Goal: Task Accomplishment & Management: Use online tool/utility

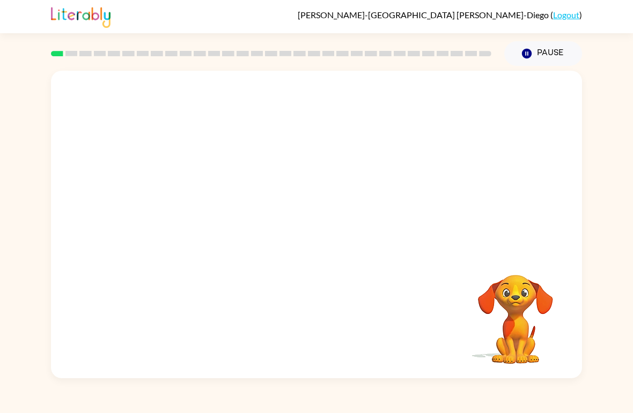
click at [289, 163] on video "Your browser must support playing .mp4 files to use Literably. Please try using…" at bounding box center [316, 162] width 531 height 182
click at [321, 237] on div at bounding box center [316, 230] width 69 height 39
click at [329, 229] on button "button" at bounding box center [316, 230] width 69 height 39
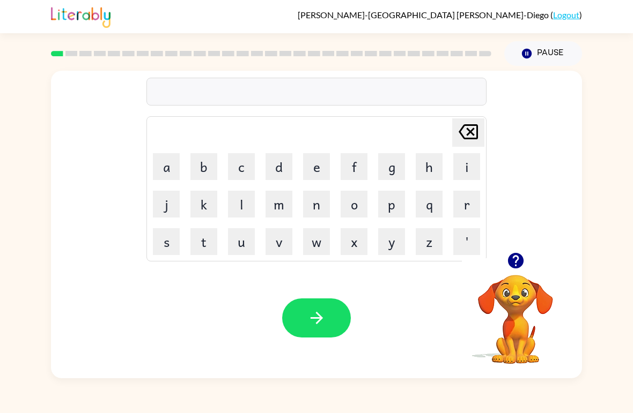
click at [209, 164] on button "b" at bounding box center [203, 166] width 27 height 27
click at [353, 206] on button "o" at bounding box center [353, 204] width 27 height 27
click at [459, 211] on button "r" at bounding box center [466, 204] width 27 height 27
click at [285, 167] on button "d" at bounding box center [278, 166] width 27 height 27
click at [324, 178] on button "e" at bounding box center [316, 166] width 27 height 27
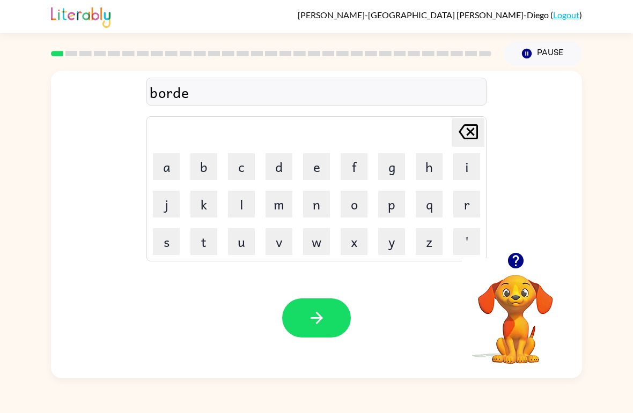
click at [463, 199] on button "r" at bounding box center [466, 204] width 27 height 27
click at [331, 335] on button "button" at bounding box center [316, 318] width 69 height 39
click at [460, 209] on button "r" at bounding box center [466, 204] width 27 height 27
click at [177, 176] on button "a" at bounding box center [166, 166] width 27 height 27
click at [241, 250] on button "u" at bounding box center [241, 241] width 27 height 27
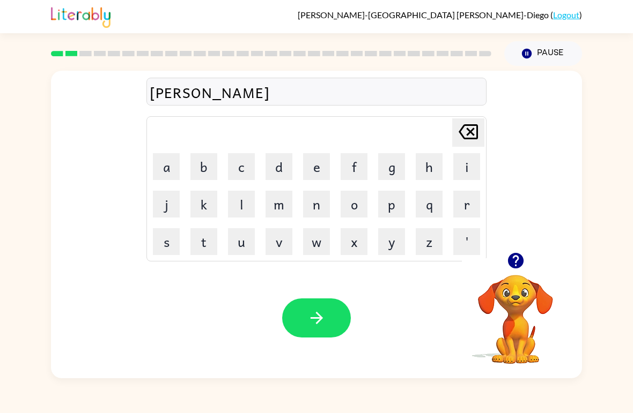
click at [317, 210] on button "n" at bounding box center [316, 204] width 27 height 27
click at [282, 169] on button "d" at bounding box center [278, 166] width 27 height 27
click at [310, 320] on icon "button" at bounding box center [316, 318] width 19 height 19
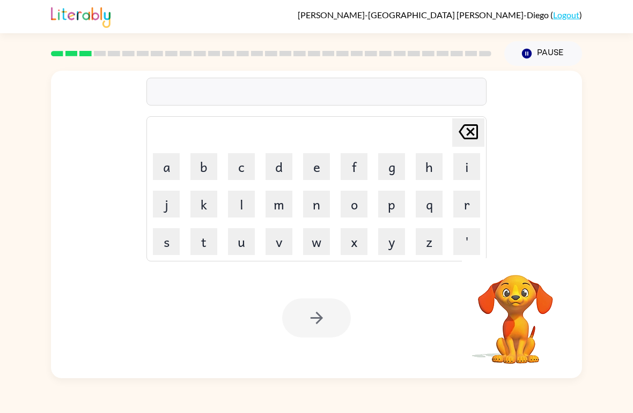
click at [279, 202] on button "m" at bounding box center [278, 204] width 27 height 27
click at [162, 201] on button "j" at bounding box center [166, 204] width 27 height 27
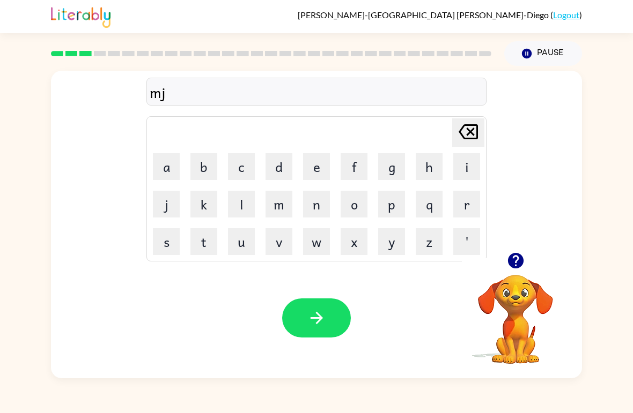
click at [169, 249] on button "s" at bounding box center [166, 241] width 27 height 27
click at [435, 170] on button "h" at bounding box center [428, 166] width 27 height 27
click at [467, 161] on button "i" at bounding box center [466, 166] width 27 height 27
click at [323, 201] on button "n" at bounding box center [316, 204] width 27 height 27
click at [303, 316] on button "button" at bounding box center [316, 318] width 69 height 39
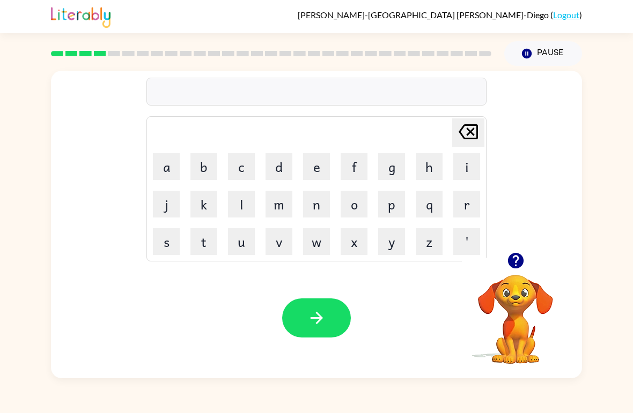
click at [200, 241] on button "t" at bounding box center [203, 241] width 27 height 27
click at [474, 211] on button "r" at bounding box center [466, 204] width 27 height 27
click at [320, 168] on button "e" at bounding box center [316, 166] width 27 height 27
click at [462, 172] on button "i" at bounding box center [466, 166] width 27 height 27
click at [328, 203] on button "n" at bounding box center [316, 204] width 27 height 27
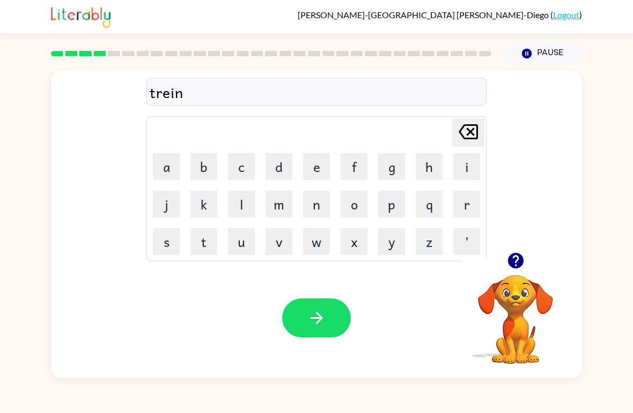
click at [344, 310] on button "button" at bounding box center [316, 318] width 69 height 39
click at [272, 169] on button "d" at bounding box center [278, 166] width 27 height 27
click at [471, 159] on button "i" at bounding box center [466, 166] width 27 height 27
click at [358, 156] on button "f" at bounding box center [353, 166] width 27 height 27
click at [305, 170] on button "e" at bounding box center [316, 166] width 27 height 27
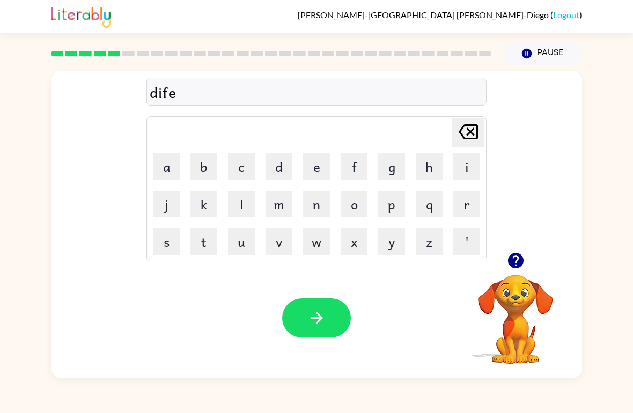
click at [516, 295] on video "Your browser must support playing .mp4 files to use Literably. Please try using…" at bounding box center [515, 311] width 107 height 107
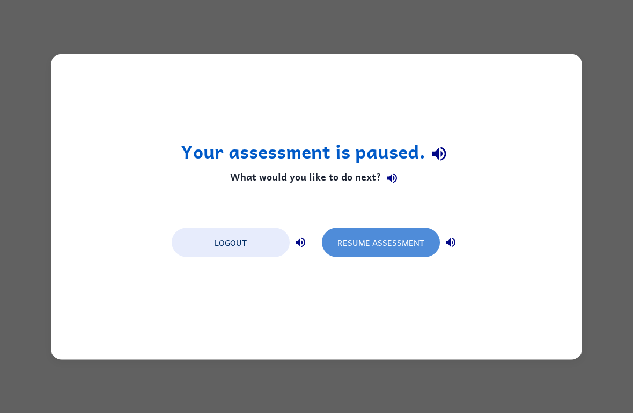
click at [420, 252] on button "Resume Assessment" at bounding box center [381, 242] width 118 height 29
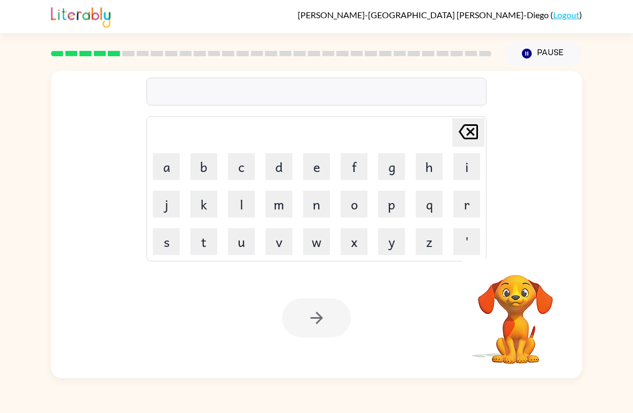
click at [271, 160] on button "d" at bounding box center [278, 166] width 27 height 27
click at [466, 162] on button "i" at bounding box center [466, 166] width 27 height 27
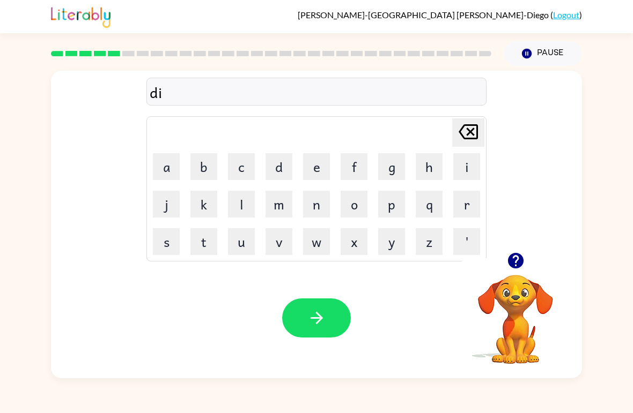
click at [361, 169] on button "f" at bounding box center [353, 166] width 27 height 27
click at [321, 170] on button "e" at bounding box center [316, 166] width 27 height 27
click at [245, 237] on button "u" at bounding box center [241, 241] width 27 height 27
click at [462, 135] on icon at bounding box center [467, 131] width 19 height 15
click at [325, 208] on button "n" at bounding box center [316, 204] width 27 height 27
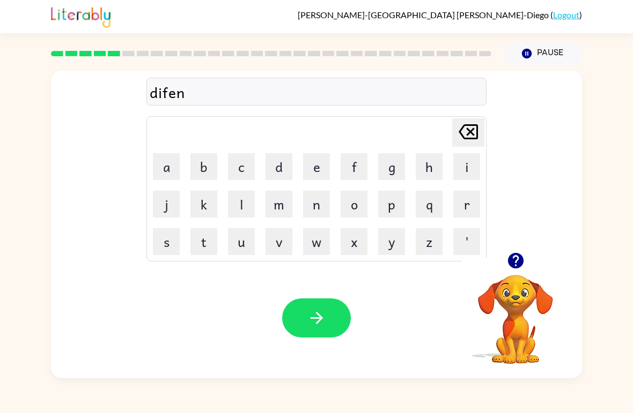
click at [163, 240] on button "s" at bounding box center [166, 241] width 27 height 27
click at [323, 167] on button "e" at bounding box center [316, 166] width 27 height 27
click at [177, 245] on button "s" at bounding box center [166, 241] width 27 height 27
click at [331, 324] on button "button" at bounding box center [316, 318] width 69 height 39
click at [276, 241] on button "v" at bounding box center [278, 241] width 27 height 27
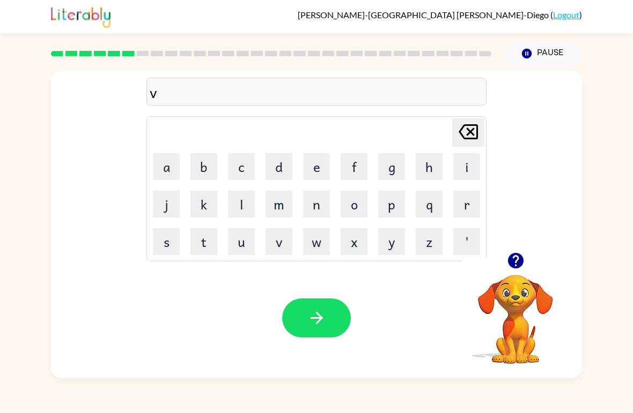
click at [171, 242] on button "s" at bounding box center [166, 241] width 27 height 27
click at [464, 138] on icon "[PERSON_NAME] last character input" at bounding box center [468, 132] width 26 height 26
click at [157, 187] on td "j" at bounding box center [166, 204] width 36 height 36
click at [177, 180] on button "a" at bounding box center [166, 166] width 27 height 27
click at [243, 169] on button "c" at bounding box center [241, 166] width 27 height 27
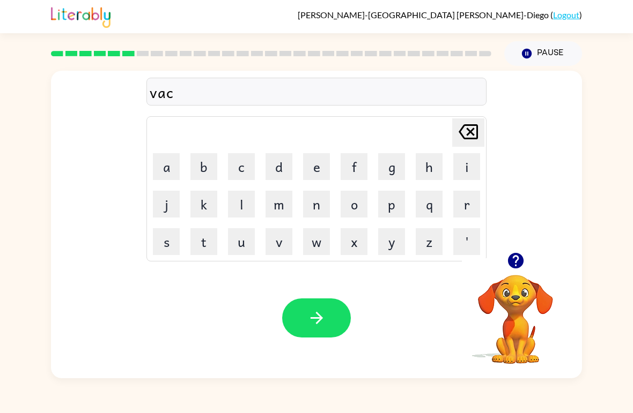
click at [461, 144] on icon "[PERSON_NAME] last character input" at bounding box center [468, 132] width 26 height 26
click at [240, 171] on button "c" at bounding box center [241, 166] width 27 height 27
click at [322, 165] on button "e" at bounding box center [316, 166] width 27 height 27
click at [172, 241] on button "s" at bounding box center [166, 241] width 27 height 27
click at [433, 160] on button "h" at bounding box center [428, 166] width 27 height 27
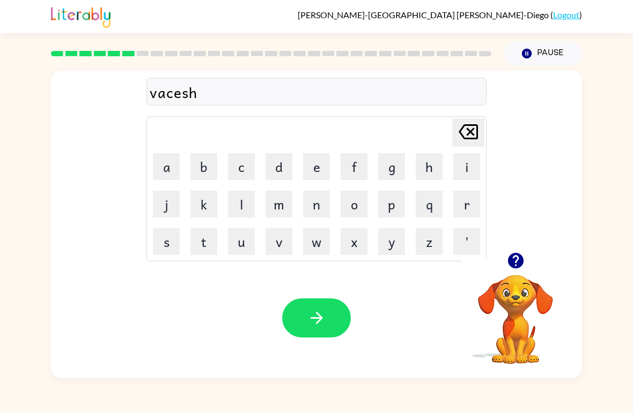
click at [471, 136] on icon "[PERSON_NAME] last character input" at bounding box center [468, 132] width 26 height 26
click at [471, 135] on icon "[PERSON_NAME] last character input" at bounding box center [468, 132] width 26 height 26
click at [464, 159] on button "i" at bounding box center [466, 166] width 27 height 27
click at [175, 245] on button "s" at bounding box center [166, 241] width 27 height 27
click at [433, 177] on button "h" at bounding box center [428, 166] width 27 height 27
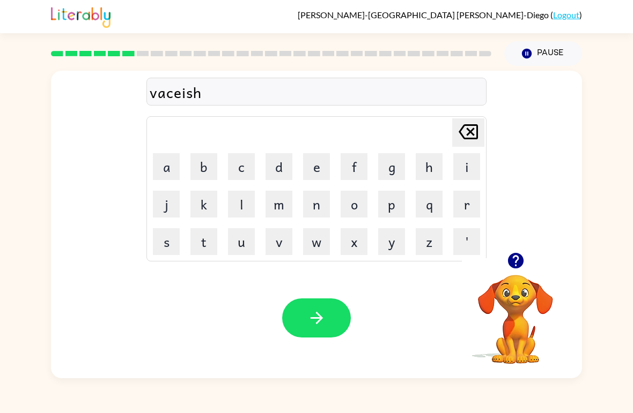
click at [354, 201] on button "o" at bounding box center [353, 204] width 27 height 27
click at [324, 199] on button "n" at bounding box center [316, 204] width 27 height 27
click at [306, 311] on button "button" at bounding box center [316, 318] width 69 height 39
click at [390, 207] on button "p" at bounding box center [391, 204] width 27 height 27
click at [346, 212] on button "o" at bounding box center [353, 204] width 27 height 27
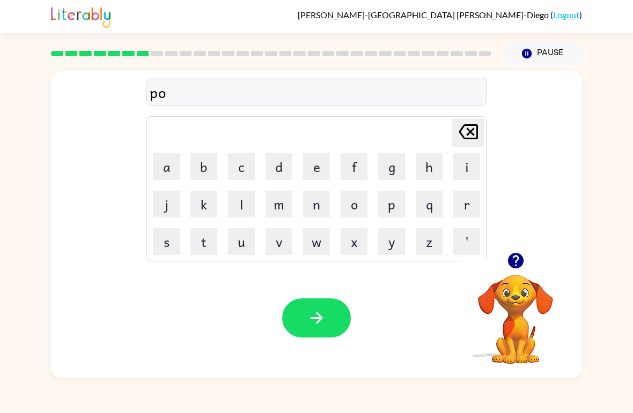
click at [363, 210] on button "o" at bounding box center [353, 204] width 27 height 27
click at [458, 135] on icon "[PERSON_NAME] last character input" at bounding box center [468, 132] width 26 height 26
click at [454, 204] on button "r" at bounding box center [466, 204] width 27 height 27
click at [357, 204] on button "o" at bounding box center [353, 204] width 27 height 27
click at [239, 204] on button "l" at bounding box center [241, 204] width 27 height 27
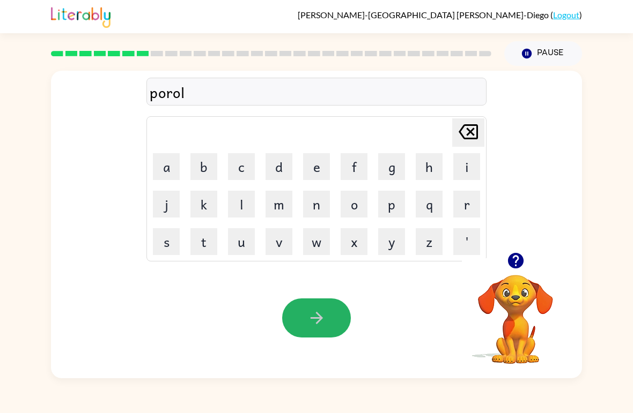
click at [306, 319] on button "button" at bounding box center [316, 318] width 69 height 39
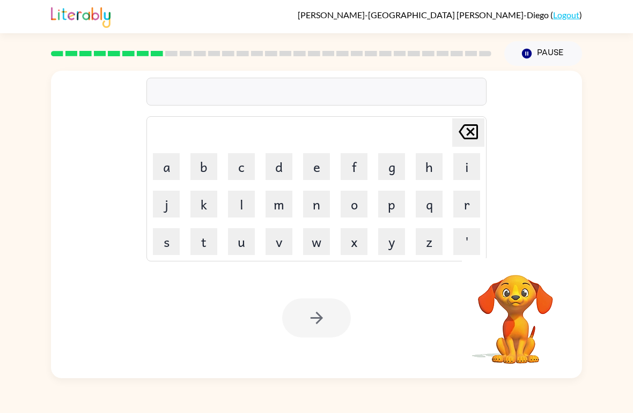
click at [288, 207] on button "m" at bounding box center [278, 204] width 27 height 27
click at [479, 165] on button "i" at bounding box center [466, 166] width 27 height 27
click at [462, 209] on button "r" at bounding box center [466, 204] width 27 height 27
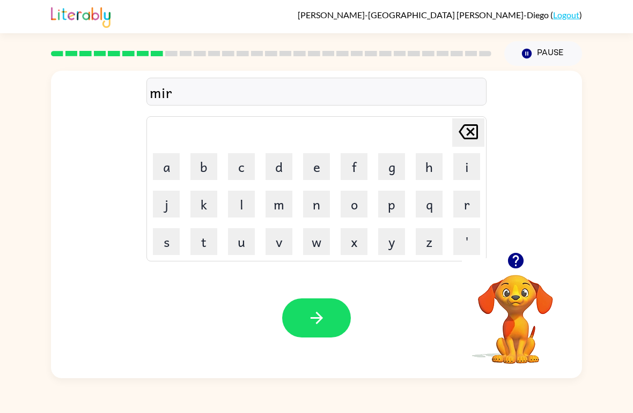
click at [466, 167] on button "i" at bounding box center [466, 166] width 27 height 27
click at [231, 165] on button "c" at bounding box center [241, 166] width 27 height 27
click at [363, 198] on button "o" at bounding box center [353, 204] width 27 height 27
click at [311, 346] on div "Your browser must support playing .mp4 files to use Literably. Please try using…" at bounding box center [316, 318] width 531 height 121
click at [330, 329] on button "button" at bounding box center [316, 318] width 69 height 39
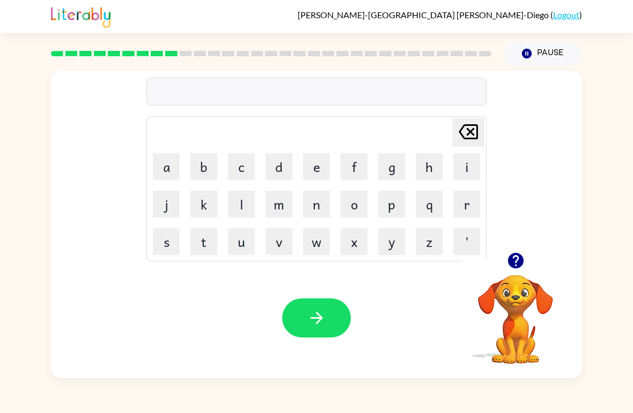
click at [274, 207] on button "m" at bounding box center [278, 204] width 27 height 27
click at [460, 169] on button "i" at bounding box center [466, 166] width 27 height 27
click at [283, 161] on button "d" at bounding box center [278, 166] width 27 height 27
click at [276, 206] on button "m" at bounding box center [278, 204] width 27 height 27
click at [342, 207] on button "o" at bounding box center [353, 204] width 27 height 27
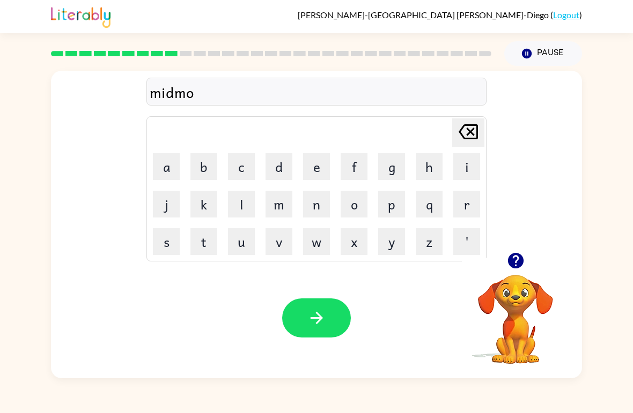
click at [468, 206] on button "r" at bounding box center [466, 204] width 27 height 27
click at [303, 198] on button "n" at bounding box center [316, 204] width 27 height 27
click at [465, 170] on button "i" at bounding box center [466, 166] width 27 height 27
click at [317, 198] on button "n" at bounding box center [316, 204] width 27 height 27
click at [393, 175] on button "g" at bounding box center [391, 166] width 27 height 27
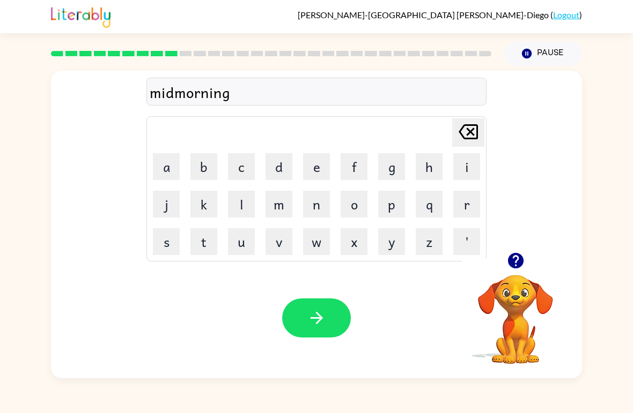
click at [288, 318] on button "button" at bounding box center [316, 318] width 69 height 39
click at [461, 125] on icon "[PERSON_NAME] last character input" at bounding box center [468, 132] width 26 height 26
click at [532, 305] on video "Your browser must support playing .mp4 files to use Literably. Please try using…" at bounding box center [515, 311] width 107 height 107
click at [506, 321] on video "Your browser must support playing .mp4 files to use Literably. Please try using…" at bounding box center [515, 311] width 107 height 107
click at [507, 256] on icon "button" at bounding box center [515, 260] width 19 height 19
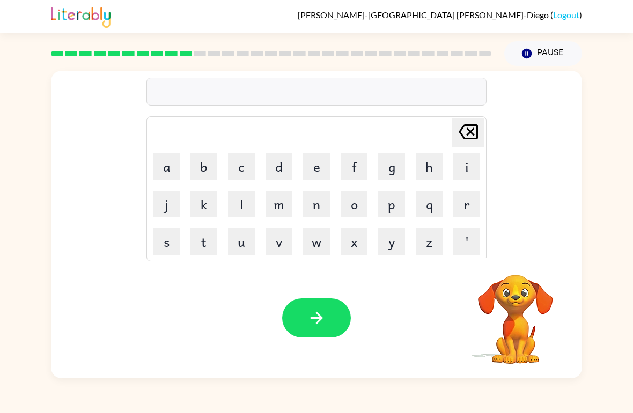
click at [507, 256] on div "[PERSON_NAME] last character input a b c d e f g h i j k l m n o p q r s t u v …" at bounding box center [316, 225] width 531 height 308
click at [277, 176] on button "d" at bounding box center [278, 166] width 27 height 27
click at [466, 164] on button "i" at bounding box center [466, 166] width 27 height 27
click at [170, 250] on button "s" at bounding box center [166, 241] width 27 height 27
click at [205, 250] on button "t" at bounding box center [203, 241] width 27 height 27
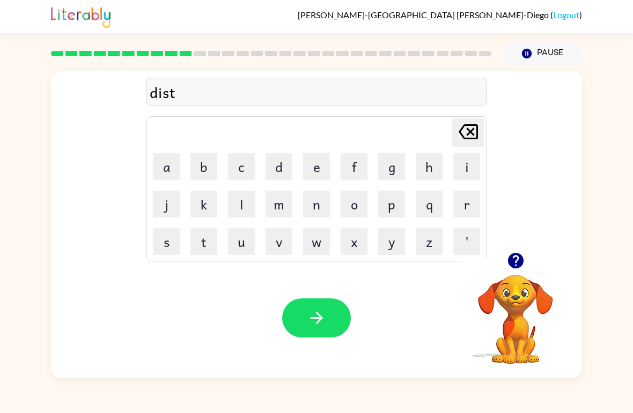
click at [358, 207] on button "o" at bounding box center [353, 204] width 27 height 27
click at [511, 309] on video "Your browser must support playing .mp4 files to use Literably. Please try using…" at bounding box center [515, 311] width 107 height 107
click at [519, 306] on video "Your browser must support playing .mp4 files to use Literably. Please try using…" at bounding box center [515, 311] width 107 height 107
click at [511, 278] on video "Your browser must support playing .mp4 files to use Literably. Please try using…" at bounding box center [515, 311] width 107 height 107
click at [514, 262] on icon "button" at bounding box center [515, 261] width 16 height 16
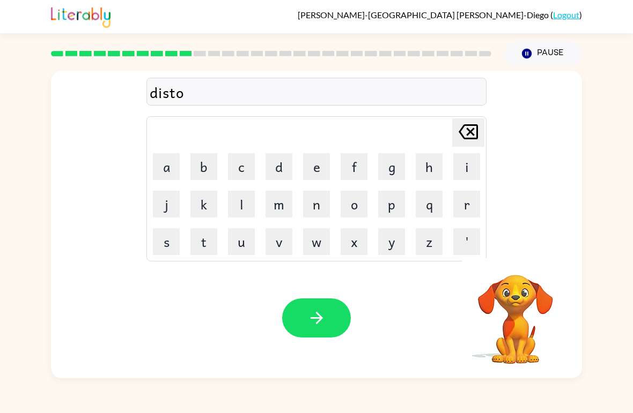
click at [465, 136] on icon "[PERSON_NAME] last character input" at bounding box center [468, 132] width 26 height 26
click at [467, 207] on button "r" at bounding box center [466, 204] width 27 height 27
click at [354, 207] on button "o" at bounding box center [353, 204] width 27 height 27
click at [172, 254] on button "s" at bounding box center [166, 241] width 27 height 27
click at [201, 246] on button "t" at bounding box center [203, 241] width 27 height 27
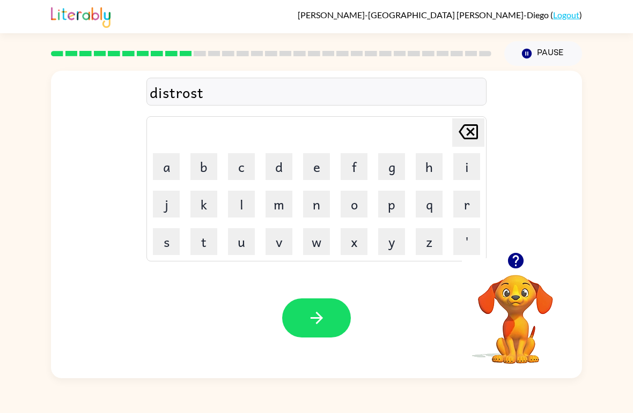
click at [311, 324] on icon "button" at bounding box center [316, 318] width 19 height 19
click at [465, 207] on button "r" at bounding box center [466, 204] width 27 height 27
click at [351, 210] on button "o" at bounding box center [353, 204] width 27 height 27
click at [234, 250] on button "u" at bounding box center [241, 241] width 27 height 27
click at [279, 162] on button "d" at bounding box center [278, 166] width 27 height 27
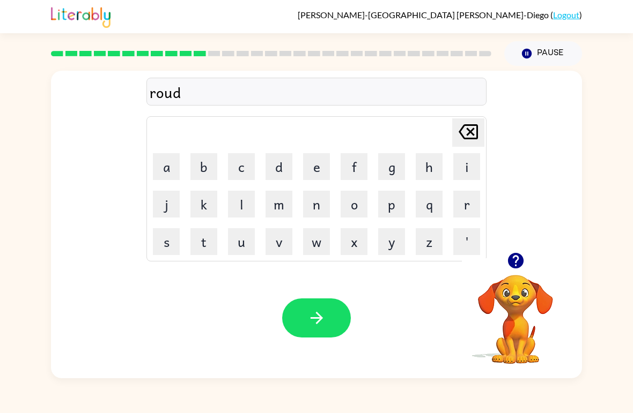
click at [281, 348] on div "Your browser must support playing .mp4 files to use Literably. Please try using…" at bounding box center [316, 318] width 531 height 121
click at [325, 324] on icon "button" at bounding box center [316, 318] width 19 height 19
click at [537, 274] on div at bounding box center [515, 260] width 107 height 27
click at [513, 261] on icon "button" at bounding box center [515, 261] width 16 height 16
click at [233, 254] on button "u" at bounding box center [241, 241] width 27 height 27
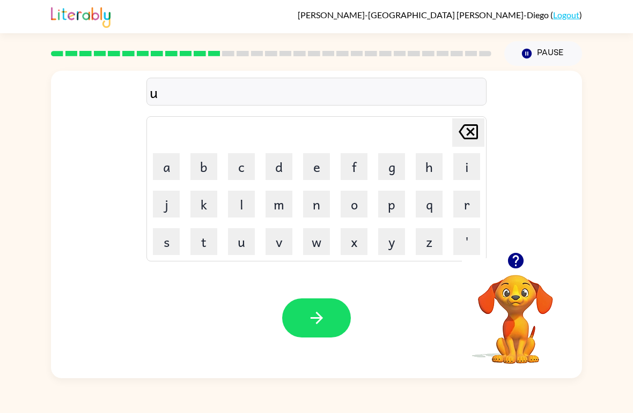
click at [390, 214] on button "p" at bounding box center [391, 204] width 27 height 27
click at [392, 180] on button "g" at bounding box center [391, 166] width 27 height 27
click at [461, 210] on button "r" at bounding box center [466, 204] width 27 height 27
click at [338, 170] on td "f" at bounding box center [354, 167] width 36 height 36
click at [322, 176] on button "e" at bounding box center [316, 166] width 27 height 27
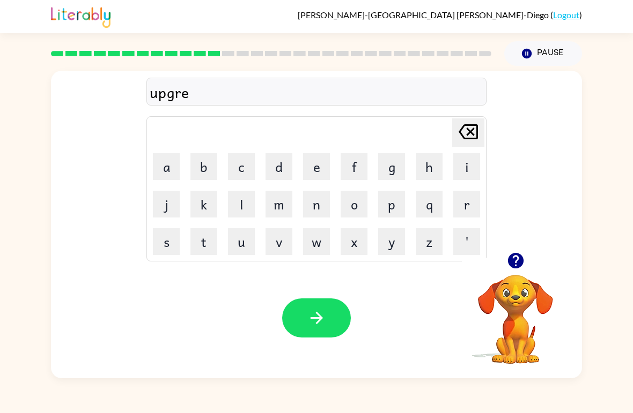
click at [465, 174] on button "i" at bounding box center [466, 166] width 27 height 27
click at [274, 170] on button "d" at bounding box center [278, 166] width 27 height 27
click at [307, 337] on button "button" at bounding box center [316, 318] width 69 height 39
click at [312, 342] on div "Your browser must support playing .mp4 files to use Literably. Please try using…" at bounding box center [316, 318] width 531 height 121
click at [507, 337] on video "Your browser must support playing .mp4 files to use Literably. Please try using…" at bounding box center [515, 311] width 107 height 107
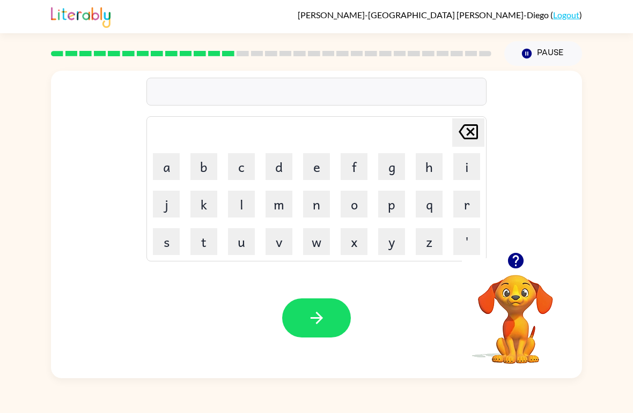
click at [519, 262] on icon "button" at bounding box center [515, 261] width 16 height 16
click at [516, 305] on video "Your browser must support playing .mp4 files to use Literably. Please try using…" at bounding box center [515, 311] width 107 height 107
click at [285, 212] on button "m" at bounding box center [278, 204] width 27 height 27
click at [177, 168] on button "a" at bounding box center [166, 166] width 27 height 27
click at [320, 214] on button "n" at bounding box center [316, 204] width 27 height 27
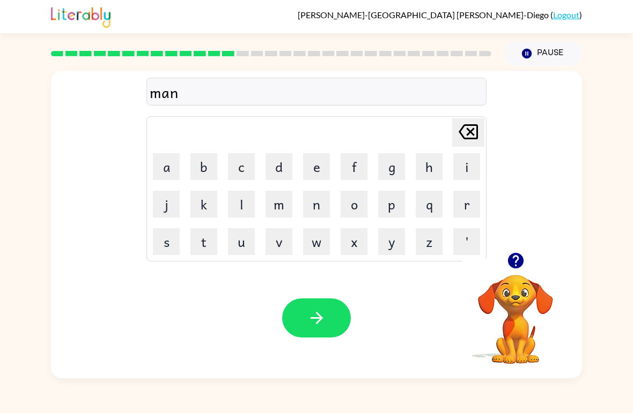
click at [324, 173] on button "e" at bounding box center [316, 166] width 27 height 27
click at [175, 246] on button "s" at bounding box center [166, 241] width 27 height 27
click at [308, 315] on icon "button" at bounding box center [316, 318] width 19 height 19
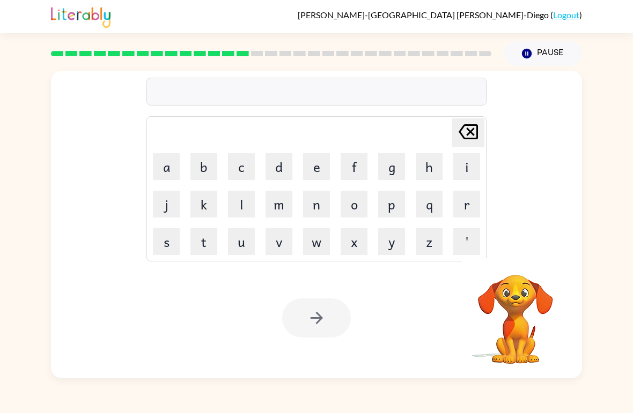
click at [209, 170] on button "b" at bounding box center [203, 166] width 27 height 27
click at [338, 211] on td "o" at bounding box center [354, 204] width 36 height 36
click at [353, 207] on button "o" at bounding box center [353, 204] width 27 height 27
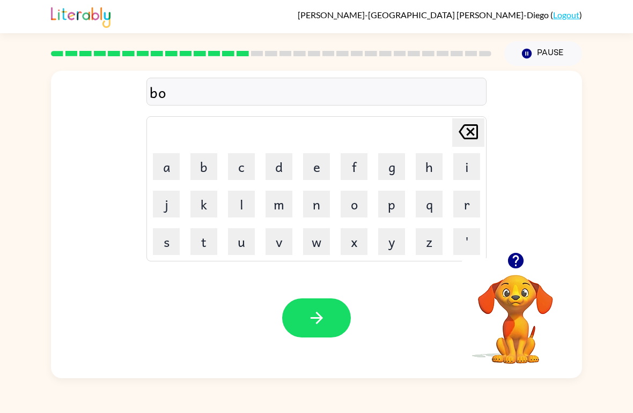
click at [239, 242] on button "u" at bounding box center [241, 241] width 27 height 27
click at [311, 217] on button "n" at bounding box center [316, 204] width 27 height 27
click at [323, 157] on button "e" at bounding box center [316, 166] width 27 height 27
click at [162, 242] on button "s" at bounding box center [166, 241] width 27 height 27
click at [462, 142] on icon "[PERSON_NAME] last character input" at bounding box center [468, 132] width 26 height 26
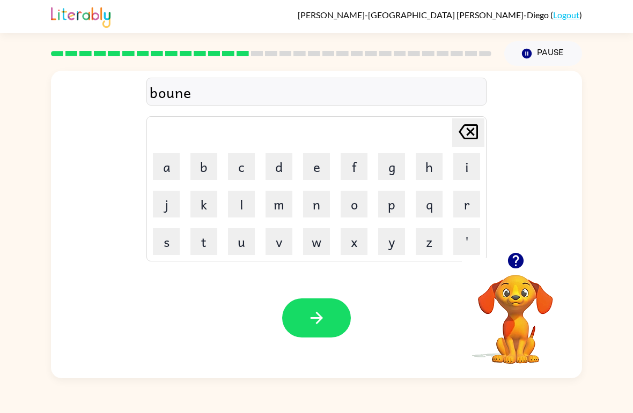
click at [155, 220] on td "j" at bounding box center [166, 204] width 36 height 36
click at [170, 229] on button "s" at bounding box center [166, 241] width 27 height 27
click at [167, 240] on button "s" at bounding box center [166, 241] width 27 height 27
click at [474, 129] on icon "[PERSON_NAME] last character input" at bounding box center [468, 132] width 26 height 26
click at [355, 306] on div "Your browser must support playing .mp4 files to use Literably. Please try using…" at bounding box center [316, 318] width 531 height 121
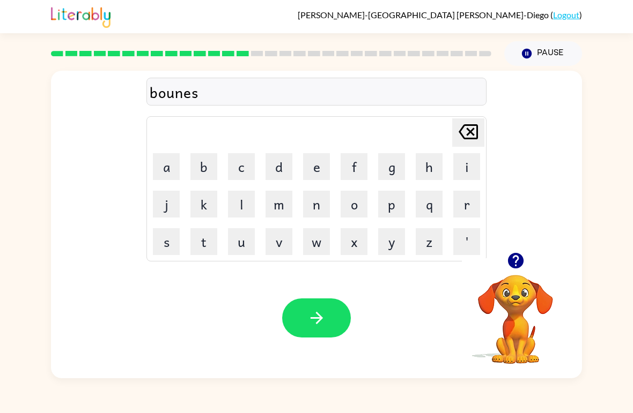
click at [356, 315] on div "Your browser must support playing .mp4 files to use Literably. Please try using…" at bounding box center [316, 318] width 531 height 121
click at [320, 303] on button "button" at bounding box center [316, 318] width 69 height 39
click at [521, 263] on icon "button" at bounding box center [515, 261] width 16 height 16
click at [169, 255] on button "s" at bounding box center [166, 241] width 27 height 27
click at [310, 234] on button "w" at bounding box center [316, 241] width 27 height 27
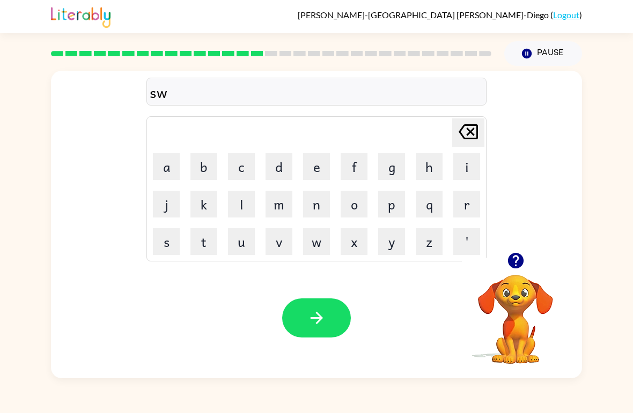
click at [363, 202] on button "o" at bounding box center [353, 204] width 27 height 27
click at [470, 209] on button "r" at bounding box center [466, 204] width 27 height 27
click at [281, 209] on button "m" at bounding box center [278, 204] width 27 height 27
click at [319, 325] on icon "button" at bounding box center [316, 318] width 19 height 19
click at [515, 296] on video "Your browser must support playing .mp4 files to use Literably. Please try using…" at bounding box center [515, 311] width 107 height 107
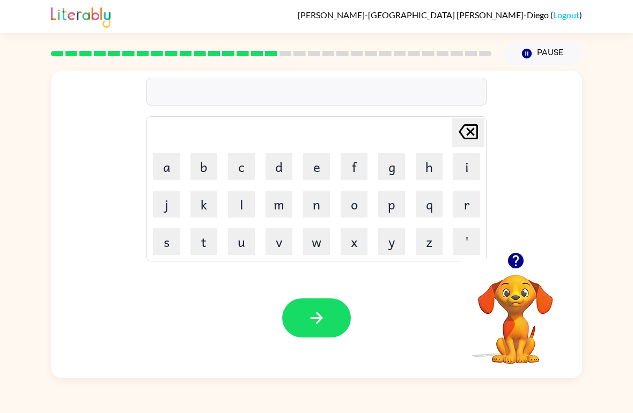
click at [516, 258] on icon "button" at bounding box center [515, 261] width 16 height 16
click at [463, 209] on button "r" at bounding box center [466, 204] width 27 height 27
click at [168, 168] on button "a" at bounding box center [166, 166] width 27 height 27
click at [280, 205] on button "m" at bounding box center [278, 204] width 27 height 27
click at [339, 313] on button "button" at bounding box center [316, 318] width 69 height 39
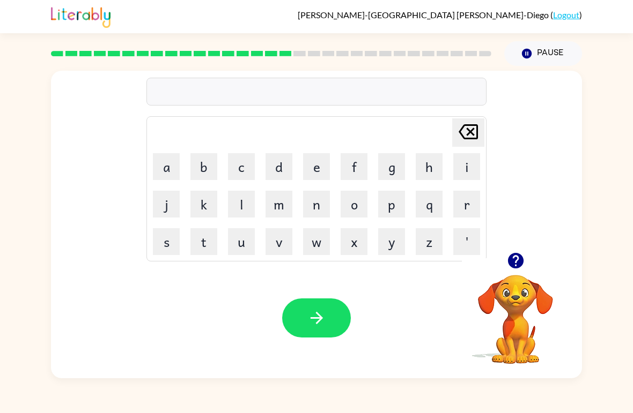
click at [527, 255] on button "button" at bounding box center [515, 260] width 27 height 27
click at [510, 310] on video "Your browser must support playing .mp4 files to use Literably. Please try using…" at bounding box center [515, 311] width 107 height 107
click at [523, 253] on icon "button" at bounding box center [515, 260] width 19 height 19
click at [198, 167] on button "b" at bounding box center [203, 166] width 27 height 27
click at [440, 204] on button "q" at bounding box center [428, 204] width 27 height 27
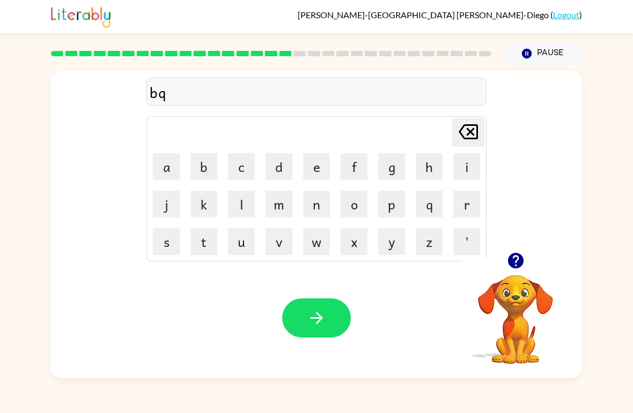
click at [466, 130] on icon "[PERSON_NAME] last character input" at bounding box center [468, 132] width 26 height 26
click at [467, 202] on button "r" at bounding box center [466, 204] width 27 height 27
click at [469, 161] on button "i" at bounding box center [466, 166] width 27 height 27
click at [291, 201] on button "m" at bounding box center [278, 204] width 27 height 27
click at [460, 155] on button "i" at bounding box center [466, 166] width 27 height 27
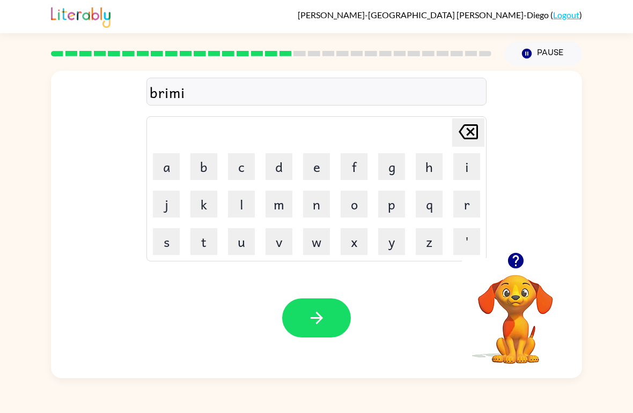
click at [311, 194] on button "n" at bounding box center [316, 204] width 27 height 27
click at [337, 337] on button "button" at bounding box center [316, 318] width 69 height 39
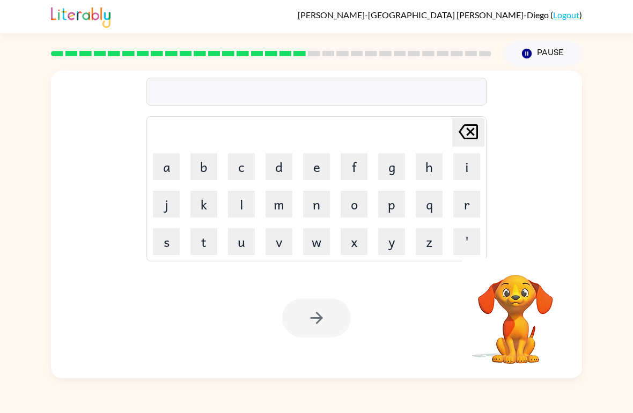
click at [471, 161] on button "i" at bounding box center [466, 166] width 27 height 27
click at [476, 129] on icon at bounding box center [467, 131] width 19 height 15
click at [467, 199] on button "r" at bounding box center [466, 204] width 27 height 27
click at [473, 159] on button "i" at bounding box center [466, 166] width 27 height 27
click at [170, 250] on button "s" at bounding box center [166, 241] width 27 height 27
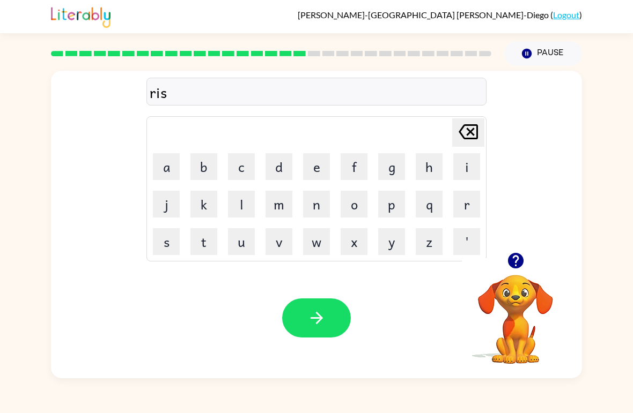
click at [436, 202] on button "q" at bounding box center [428, 204] width 27 height 27
click at [471, 167] on button "i" at bounding box center [466, 166] width 27 height 27
click at [169, 241] on button "s" at bounding box center [166, 241] width 27 height 27
click at [331, 349] on div "Your browser must support playing .mp4 files to use Literably. Please try using…" at bounding box center [316, 318] width 531 height 121
click at [329, 325] on button "button" at bounding box center [316, 318] width 69 height 39
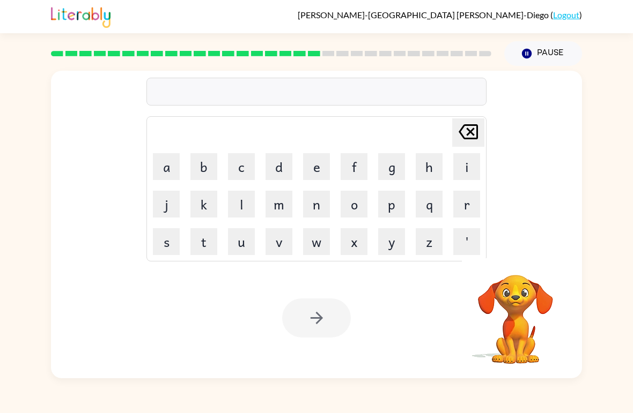
click at [169, 167] on button "a" at bounding box center [166, 166] width 27 height 27
click at [474, 203] on button "r" at bounding box center [466, 204] width 27 height 27
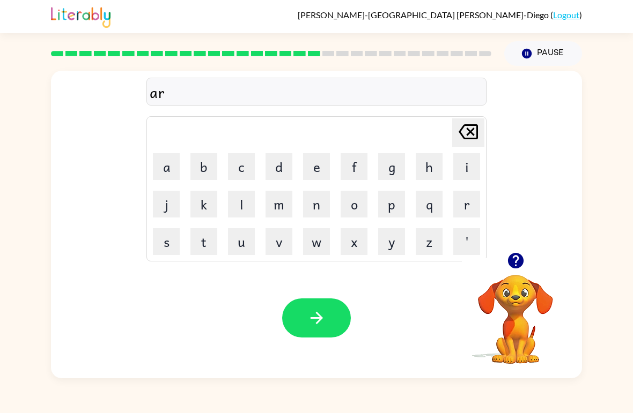
click at [195, 246] on button "t" at bounding box center [203, 241] width 27 height 27
click at [246, 247] on button "u" at bounding box center [241, 241] width 27 height 27
click at [309, 171] on button "e" at bounding box center [316, 166] width 27 height 27
click at [241, 247] on button "u" at bounding box center [241, 241] width 27 height 27
click at [465, 138] on icon "[PERSON_NAME] last character input" at bounding box center [468, 132] width 26 height 26
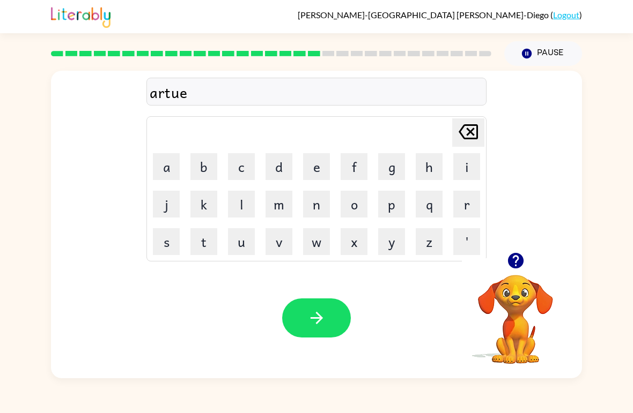
click at [313, 202] on button "n" at bounding box center [316, 204] width 27 height 27
click at [307, 316] on icon "button" at bounding box center [316, 318] width 19 height 19
click at [356, 176] on button "f" at bounding box center [353, 166] width 27 height 27
click at [357, 208] on button "o" at bounding box center [353, 204] width 27 height 27
click at [245, 209] on button "l" at bounding box center [241, 204] width 27 height 27
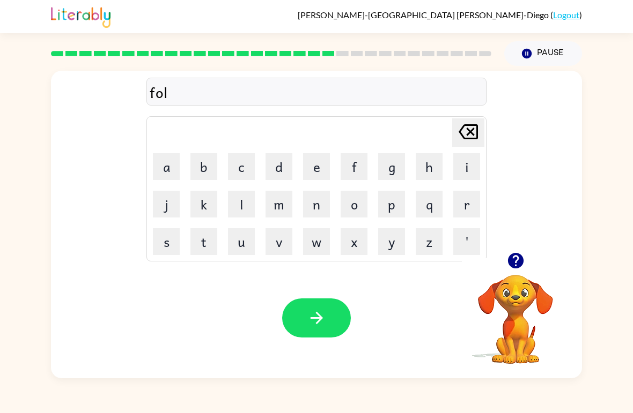
click at [320, 243] on button "w" at bounding box center [316, 241] width 27 height 27
click at [320, 316] on icon "button" at bounding box center [316, 318] width 12 height 12
click at [512, 360] on video "Your browser must support playing .mp4 files to use Literably. Please try using…" at bounding box center [515, 311] width 107 height 107
click at [509, 265] on icon "button" at bounding box center [515, 261] width 16 height 16
click at [168, 250] on button "s" at bounding box center [166, 241] width 27 height 27
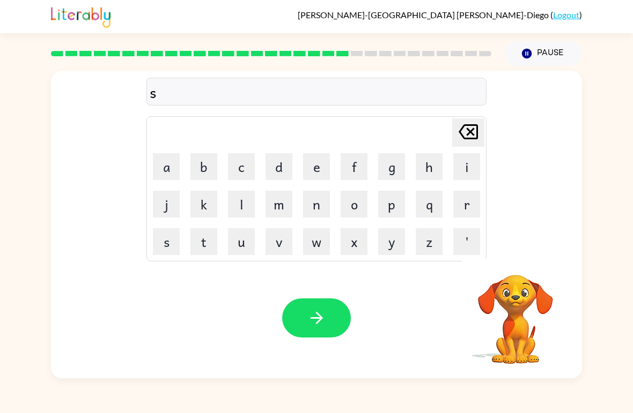
click at [157, 165] on button "a" at bounding box center [166, 166] width 27 height 27
click at [466, 123] on icon "[PERSON_NAME] last character input" at bounding box center [468, 132] width 26 height 26
click at [316, 167] on button "e" at bounding box center [316, 166] width 27 height 27
click at [322, 205] on button "n" at bounding box center [316, 204] width 27 height 27
click at [326, 176] on button "e" at bounding box center [316, 166] width 27 height 27
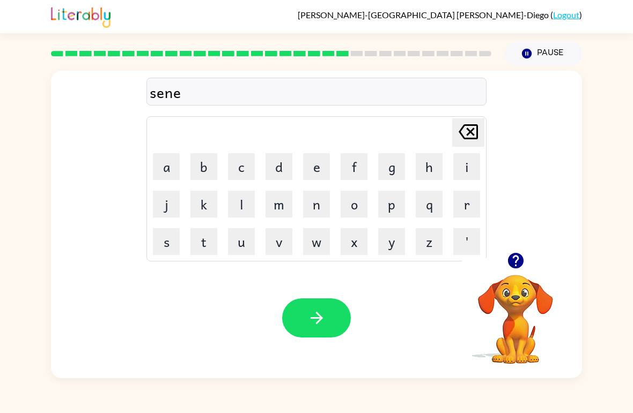
click at [393, 215] on button "p" at bounding box center [391, 204] width 27 height 27
click at [465, 168] on button "i" at bounding box center [466, 166] width 27 height 27
click at [333, 322] on button "button" at bounding box center [316, 318] width 69 height 39
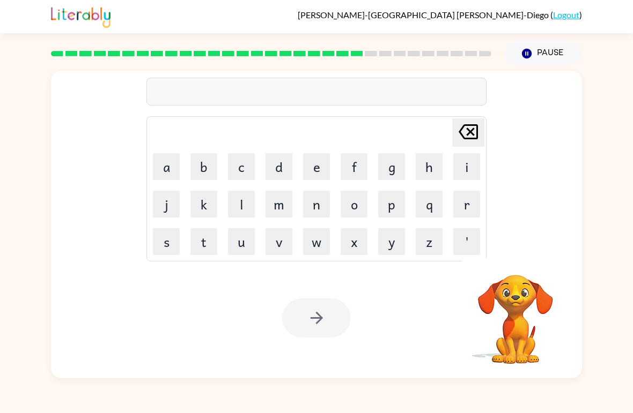
click at [172, 253] on button "s" at bounding box center [166, 241] width 27 height 27
click at [463, 174] on button "i" at bounding box center [466, 166] width 27 height 27
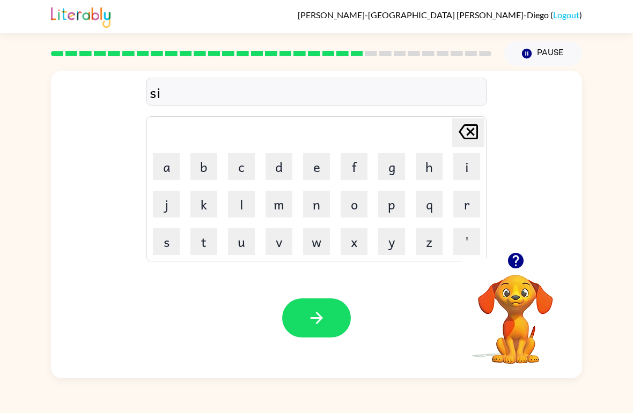
click at [474, 139] on icon at bounding box center [467, 131] width 19 height 15
click at [240, 253] on button "u" at bounding box center [241, 241] width 27 height 27
click at [171, 241] on button "s" at bounding box center [166, 241] width 27 height 27
click at [350, 176] on button "f" at bounding box center [353, 166] width 27 height 27
click at [465, 136] on icon "[PERSON_NAME] last character input" at bounding box center [468, 132] width 26 height 26
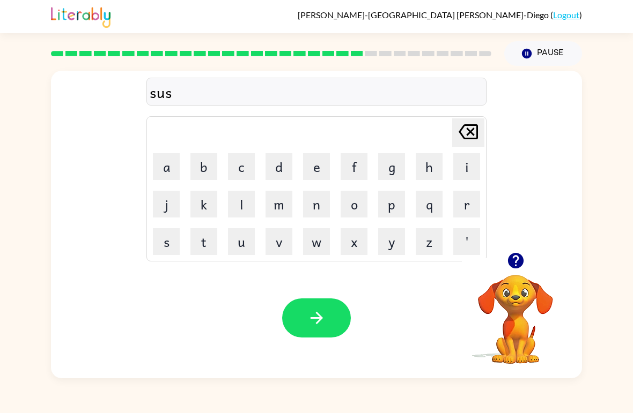
click at [210, 248] on button "t" at bounding box center [203, 241] width 27 height 27
click at [319, 172] on button "e" at bounding box center [316, 166] width 27 height 27
click at [466, 169] on button "i" at bounding box center [466, 166] width 27 height 27
click at [310, 212] on button "n" at bounding box center [316, 204] width 27 height 27
click at [310, 323] on icon "button" at bounding box center [316, 318] width 19 height 19
